Goal: Task Accomplishment & Management: Manage account settings

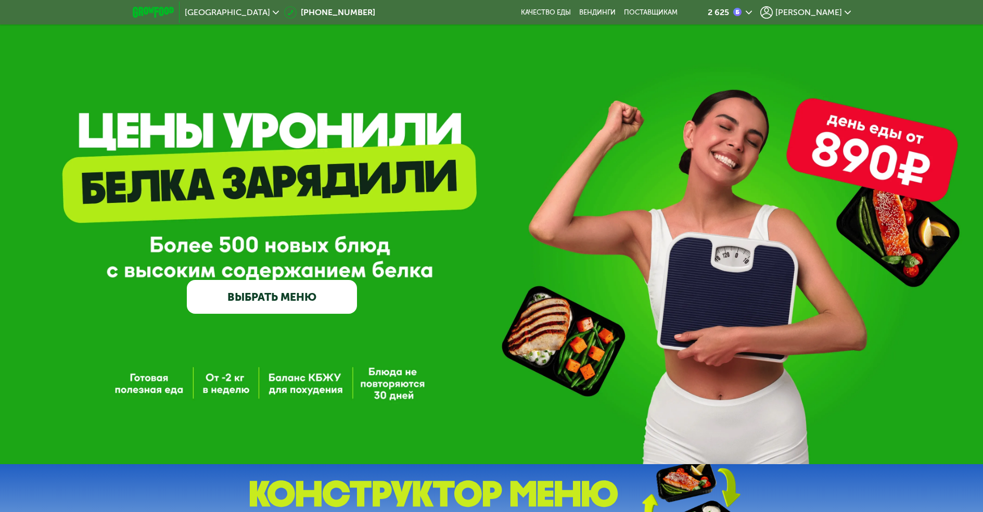
click at [831, 10] on span "[PERSON_NAME]" at bounding box center [809, 12] width 67 height 8
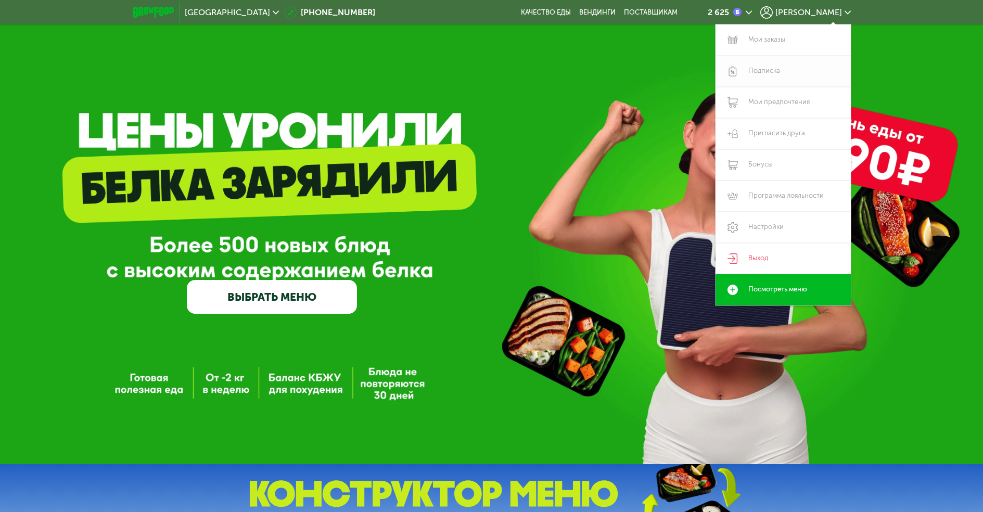
click at [772, 68] on link "Подписка" at bounding box center [783, 71] width 135 height 31
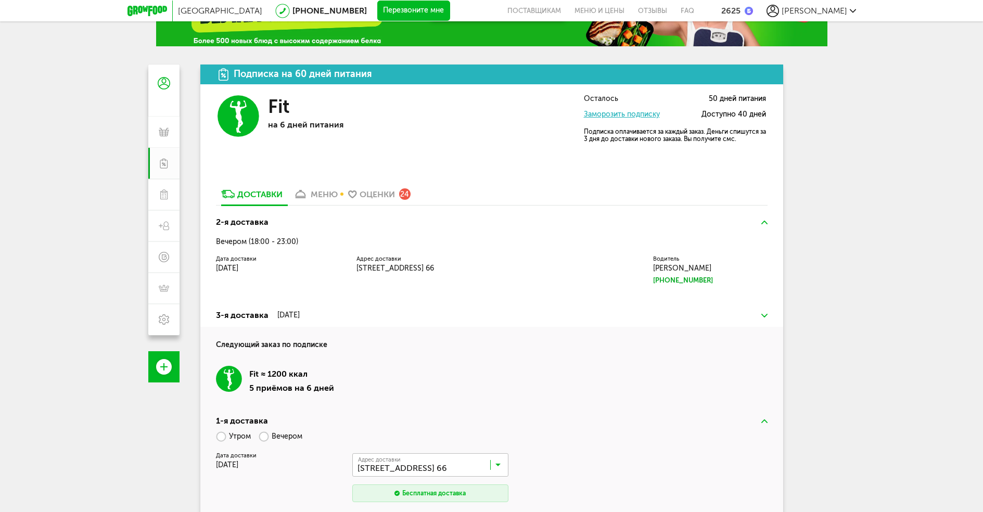
scroll to position [104, 0]
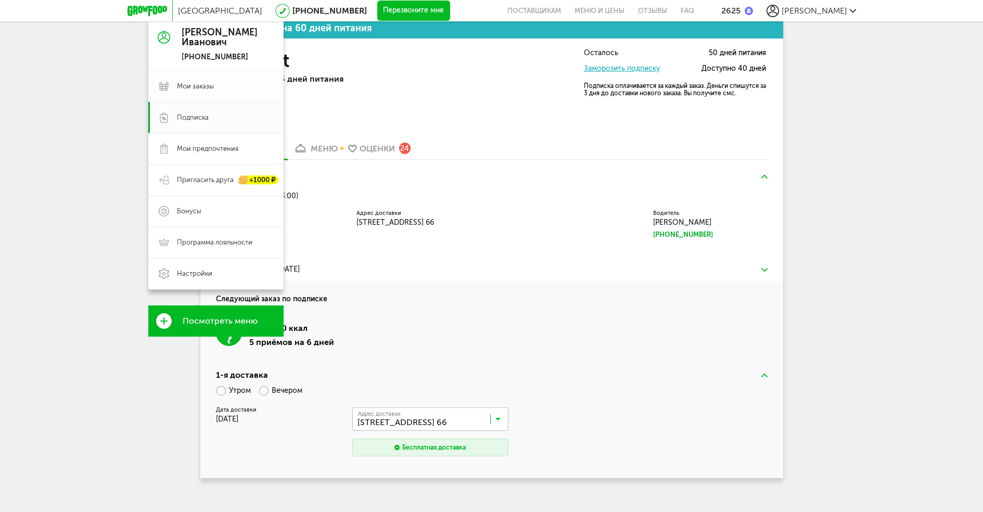
click at [183, 83] on span "Мои заказы" at bounding box center [195, 86] width 37 height 9
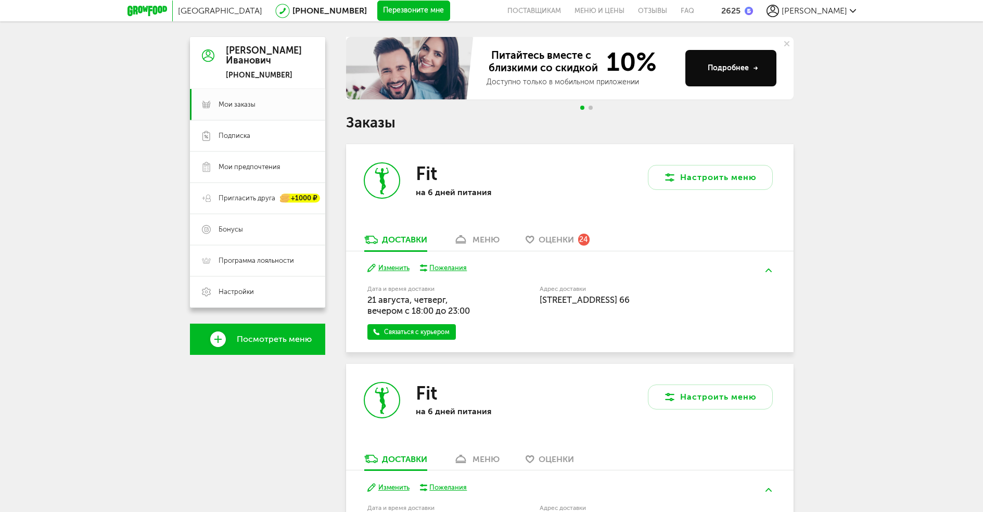
scroll to position [70, 0]
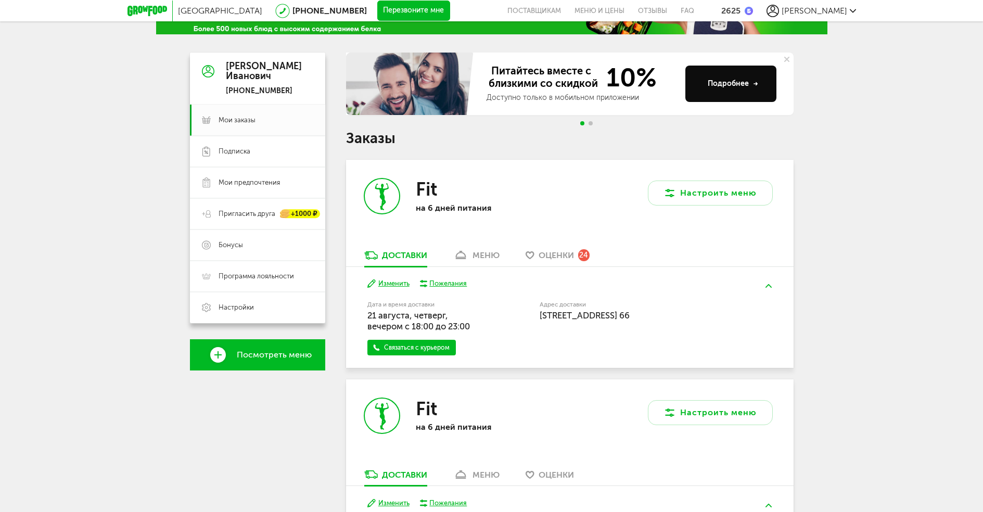
click at [834, 7] on span "[PERSON_NAME]" at bounding box center [815, 11] width 66 height 10
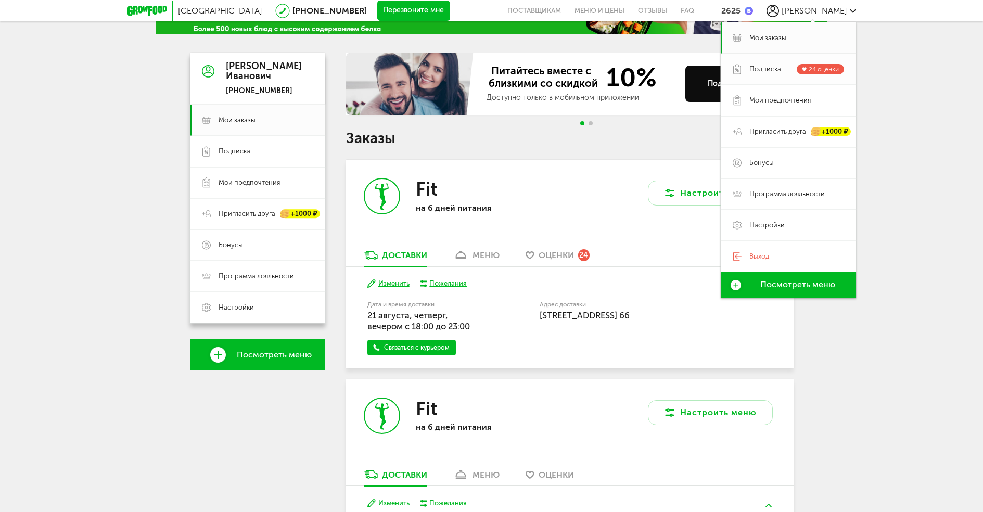
click at [763, 74] on span "Подписка 24 оценки" at bounding box center [797, 69] width 95 height 10
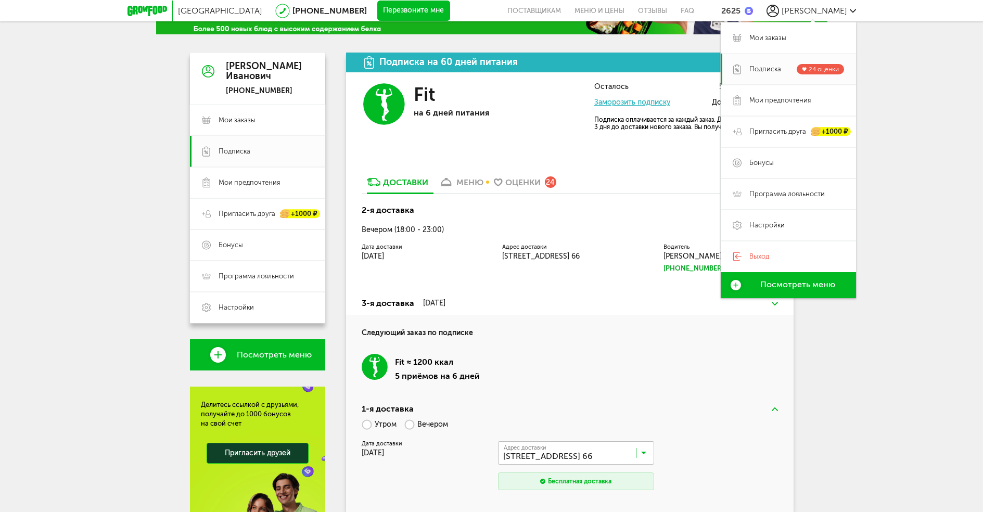
click at [970, 238] on div "[GEOGRAPHIC_DATA] [PHONE_NUMBER] Перезвоните мне поставщикам Меню и цены Отзывы…" at bounding box center [491, 268] width 983 height 677
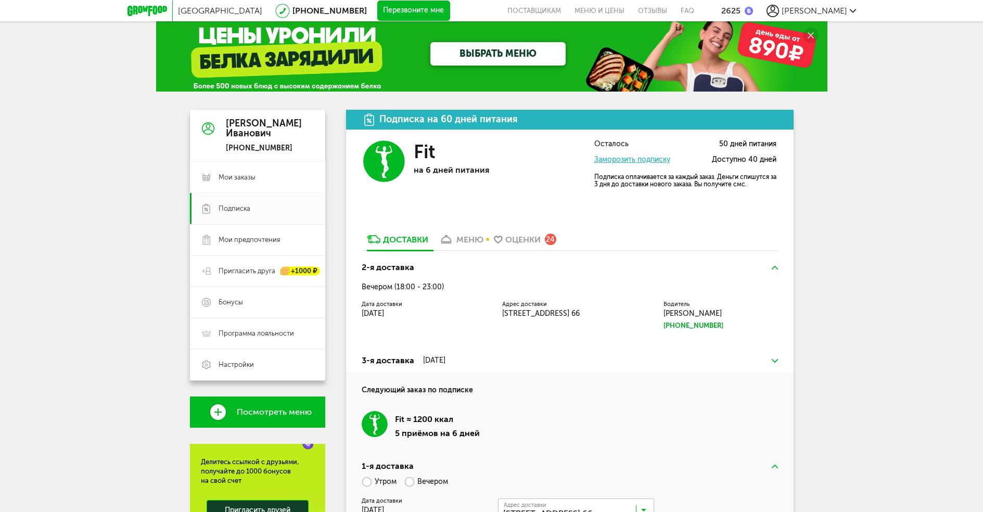
scroll to position [8, 0]
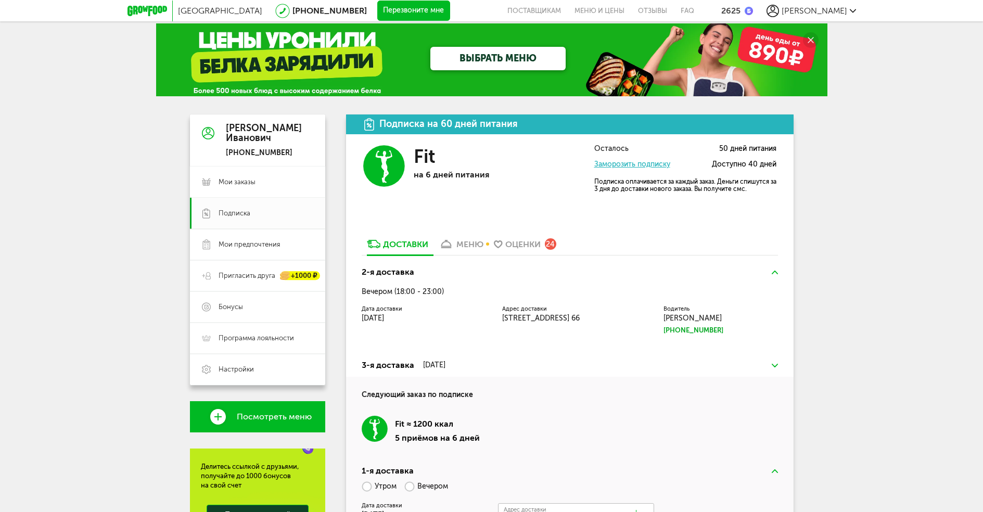
click at [770, 364] on h3 "3-я доставка [DATE]" at bounding box center [570, 365] width 416 height 12
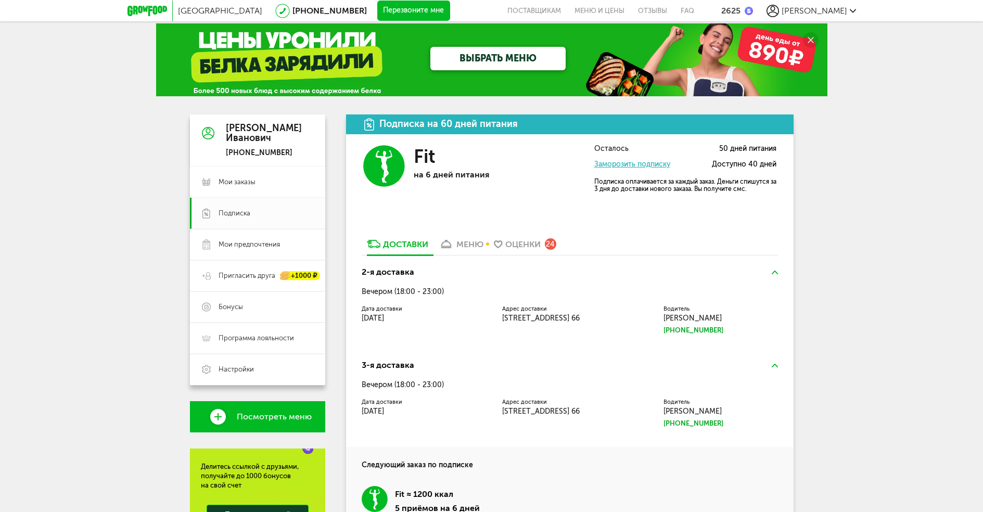
click at [770, 364] on h3 "3-я доставка" at bounding box center [570, 365] width 416 height 12
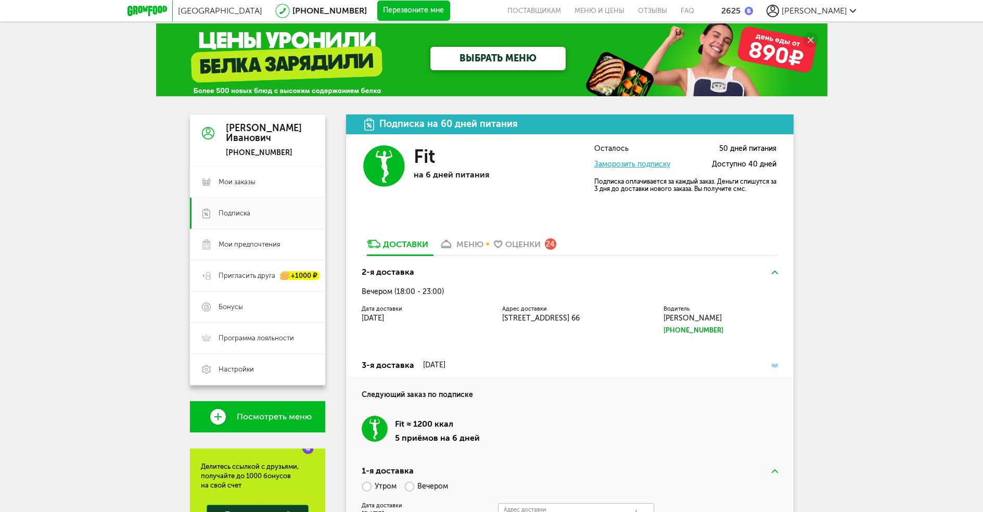
click at [770, 364] on h3 "3-я доставка [DATE]" at bounding box center [570, 365] width 416 height 12
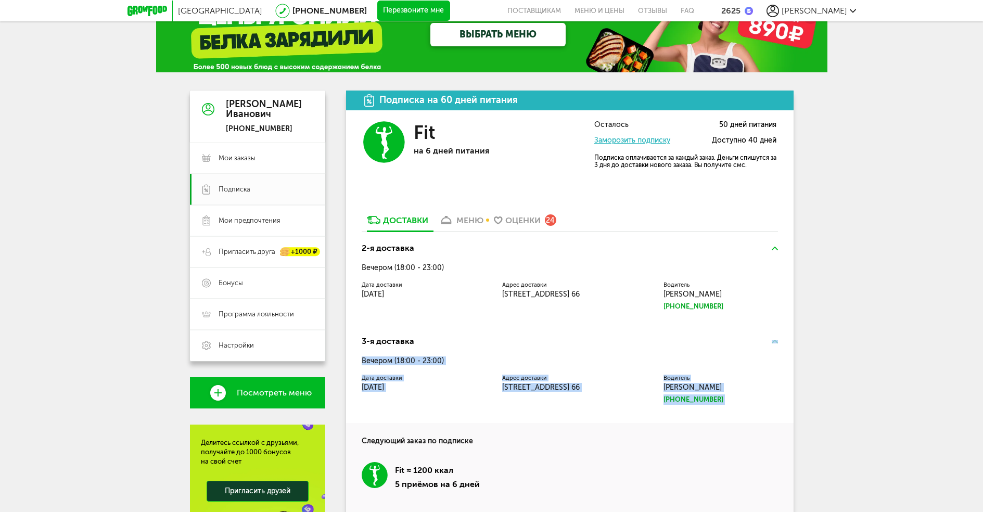
scroll to position [164, 0]
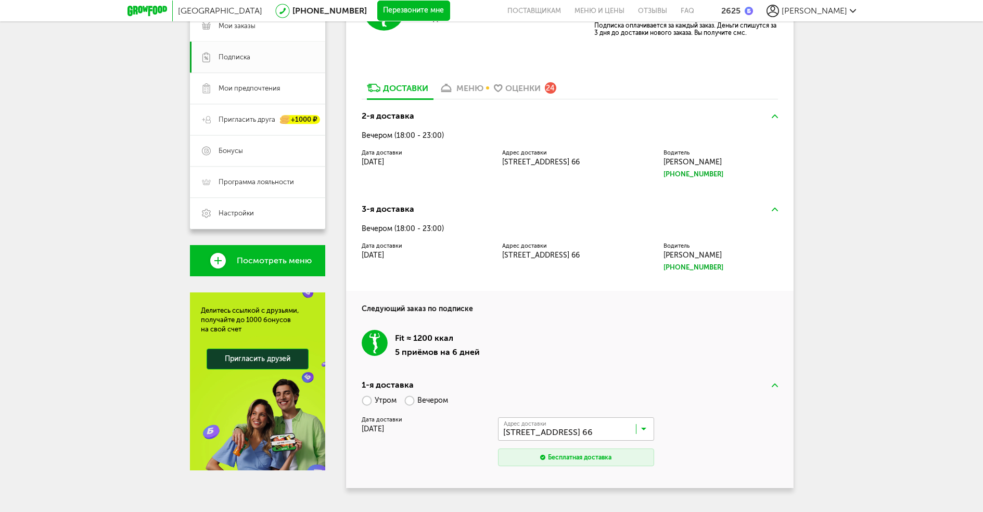
click at [874, 336] on div "[GEOGRAPHIC_DATA] [PHONE_NUMBER] Перезвоните мне поставщикам Меню и цены Отзывы…" at bounding box center [491, 183] width 983 height 694
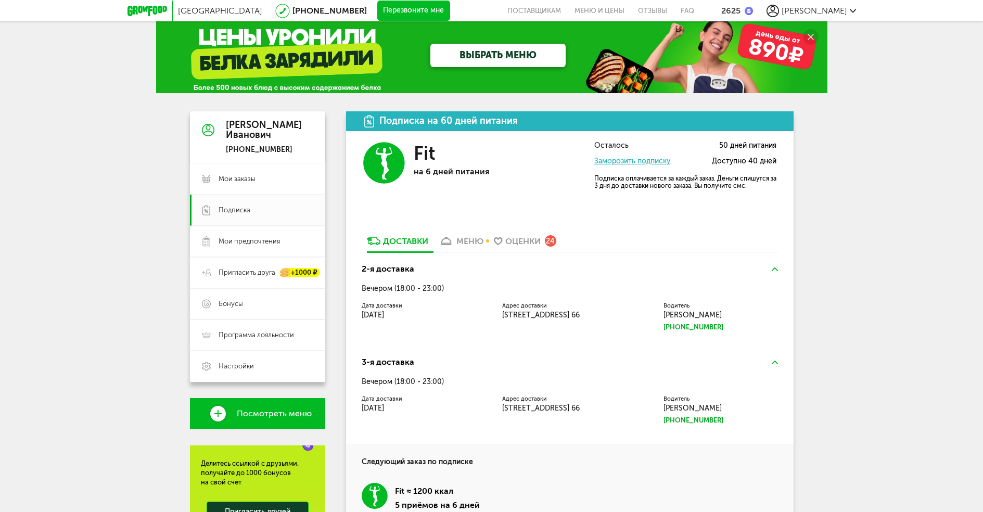
scroll to position [0, 0]
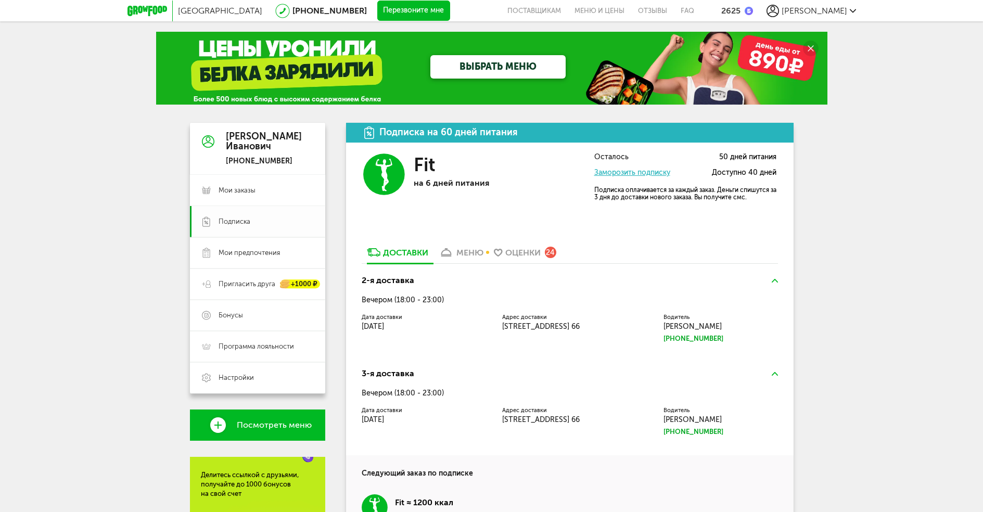
click at [279, 222] on span "Подписка" at bounding box center [266, 221] width 95 height 9
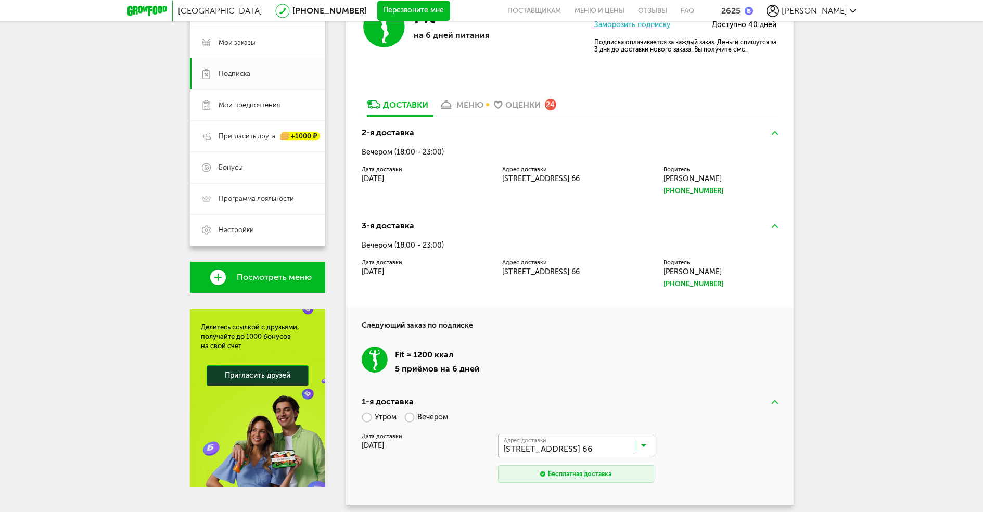
scroll to position [130, 0]
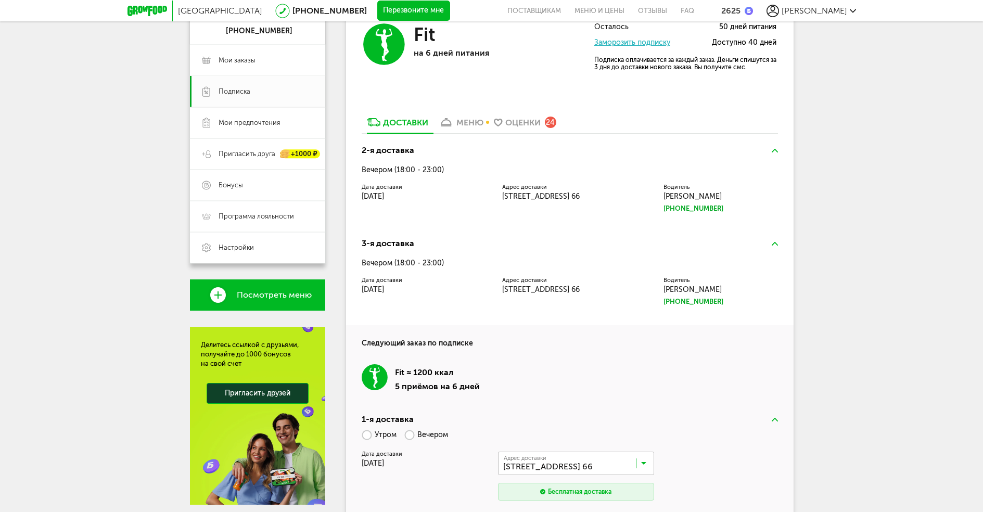
click at [455, 117] on link "меню" at bounding box center [461, 125] width 55 height 17
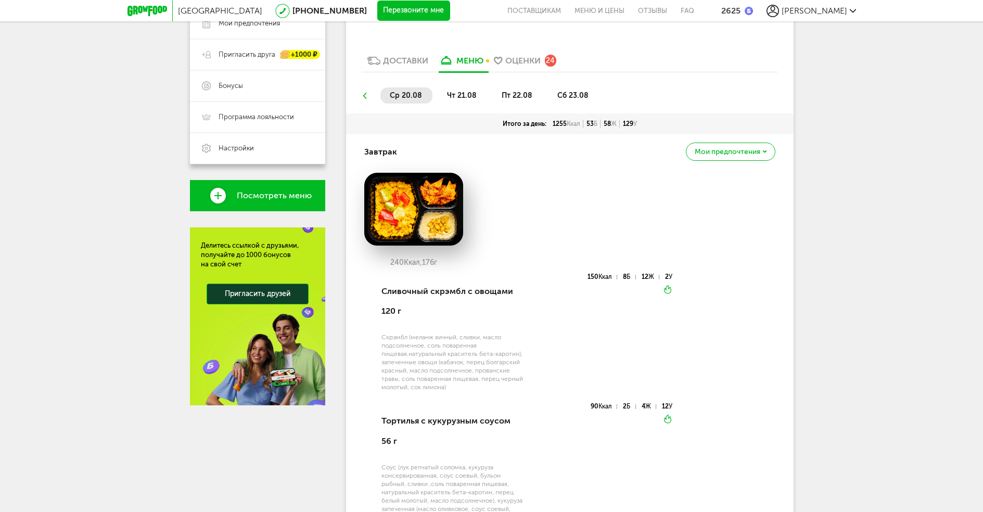
scroll to position [223, 0]
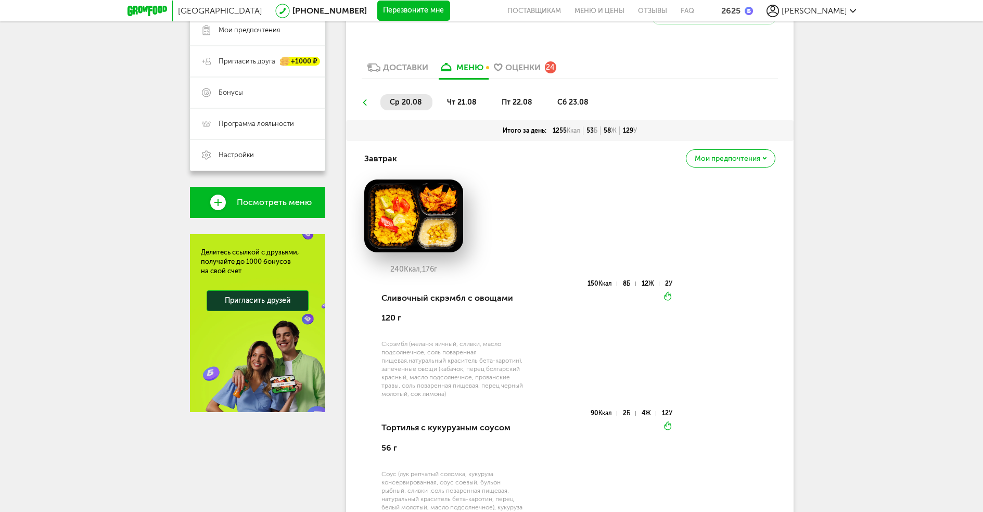
click at [465, 110] on li "чт 21.08" at bounding box center [462, 102] width 49 height 16
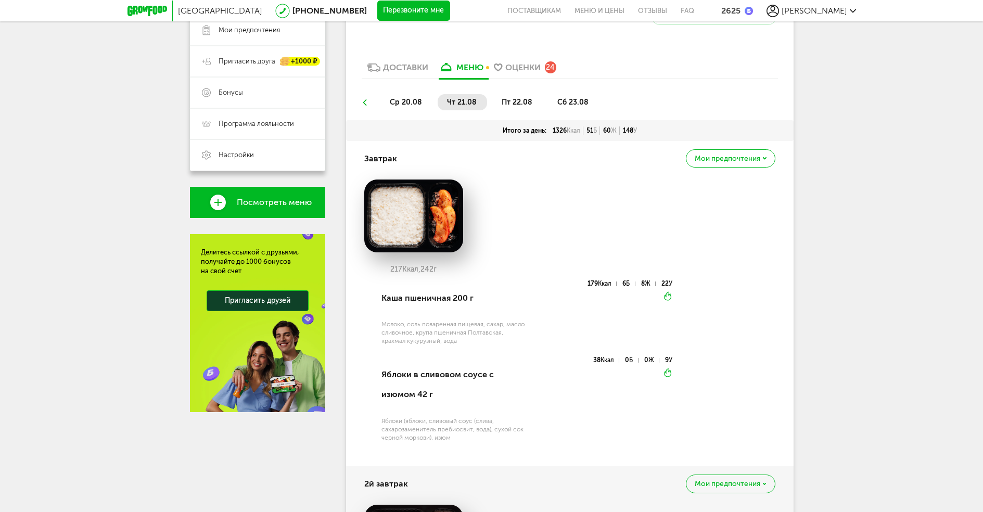
click at [506, 105] on span "пт 22.08" at bounding box center [517, 102] width 31 height 9
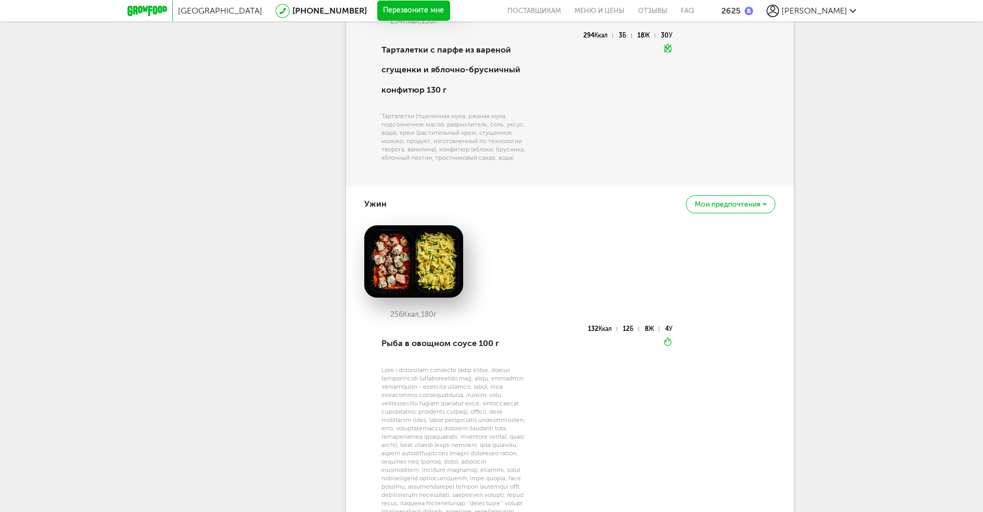
scroll to position [1192, 0]
